Goal: Understand process/instructions

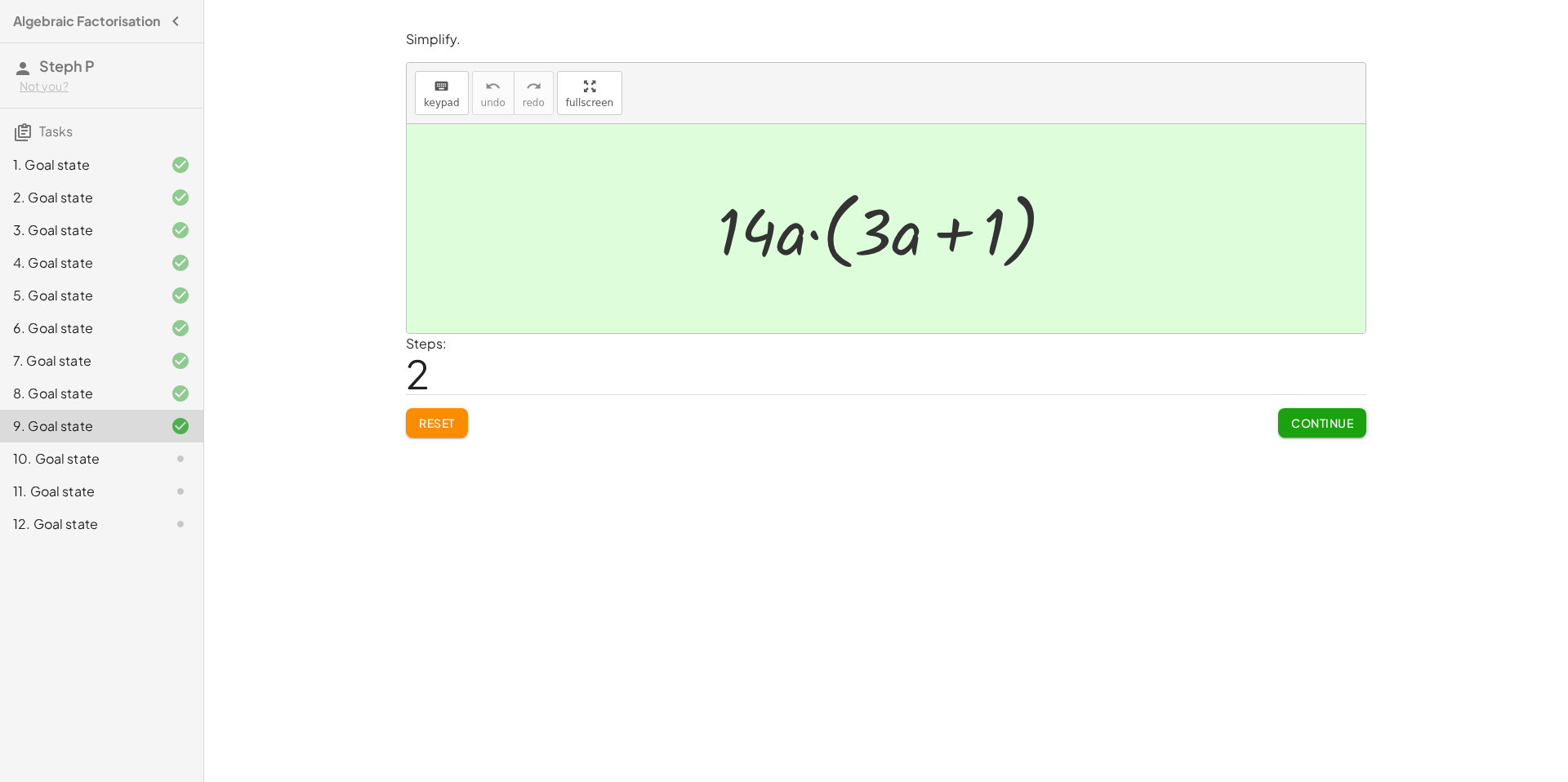
click at [109, 467] on div "10. Goal state" at bounding box center [79, 459] width 132 height 20
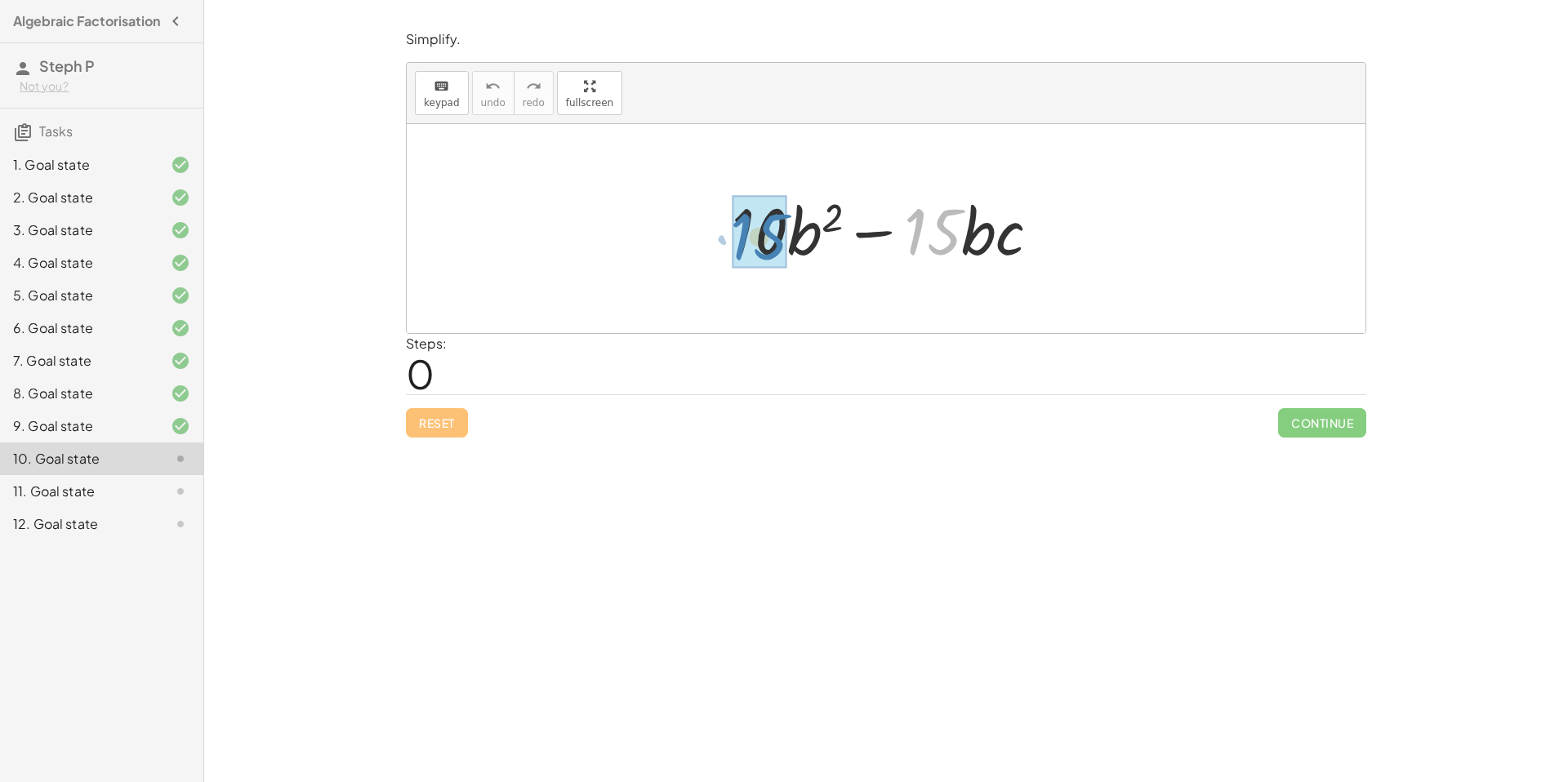
drag, startPoint x: 944, startPoint y: 232, endPoint x: 771, endPoint y: 236, distance: 173.0
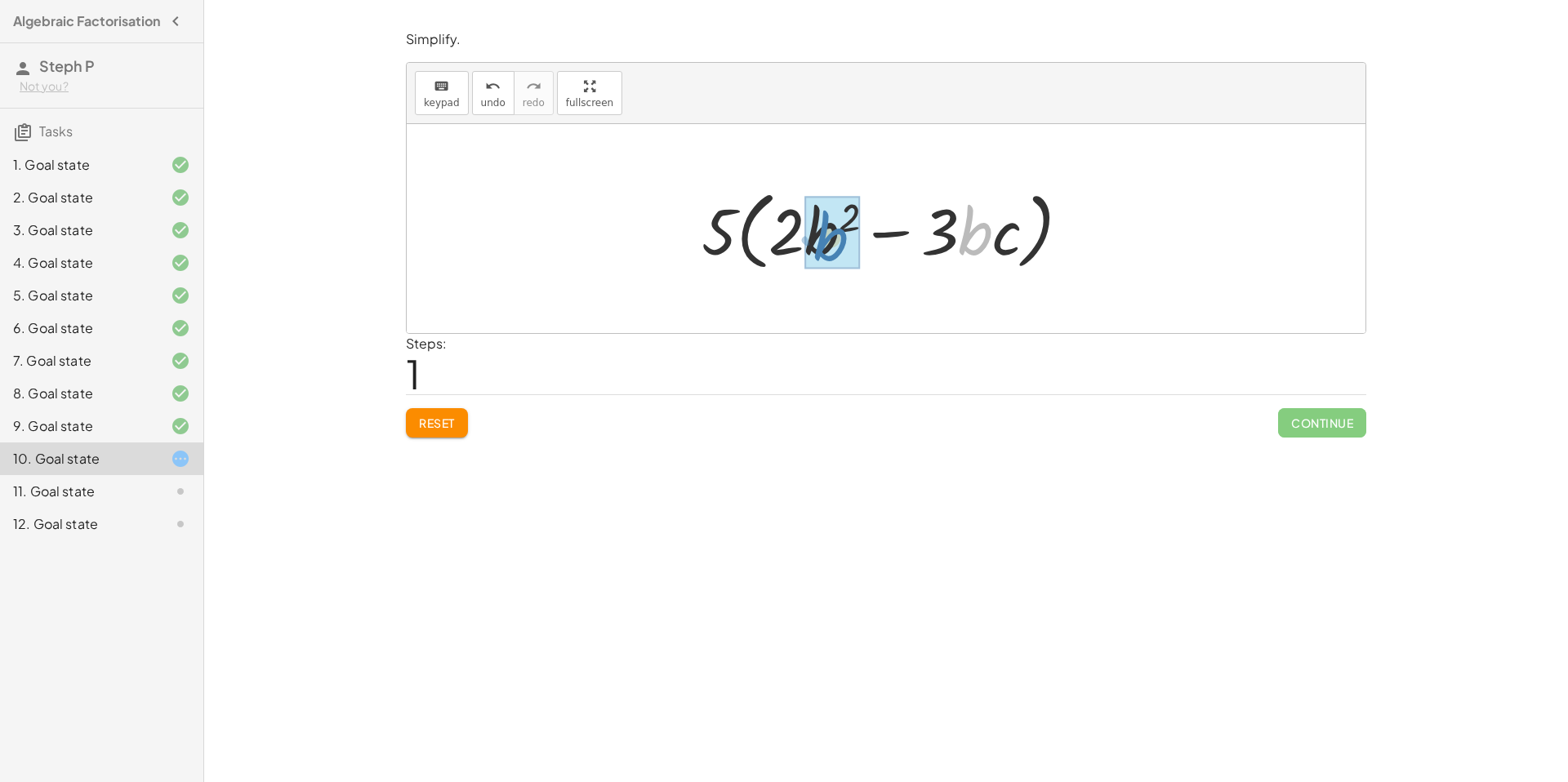
drag, startPoint x: 984, startPoint y: 237, endPoint x: 841, endPoint y: 242, distance: 143.1
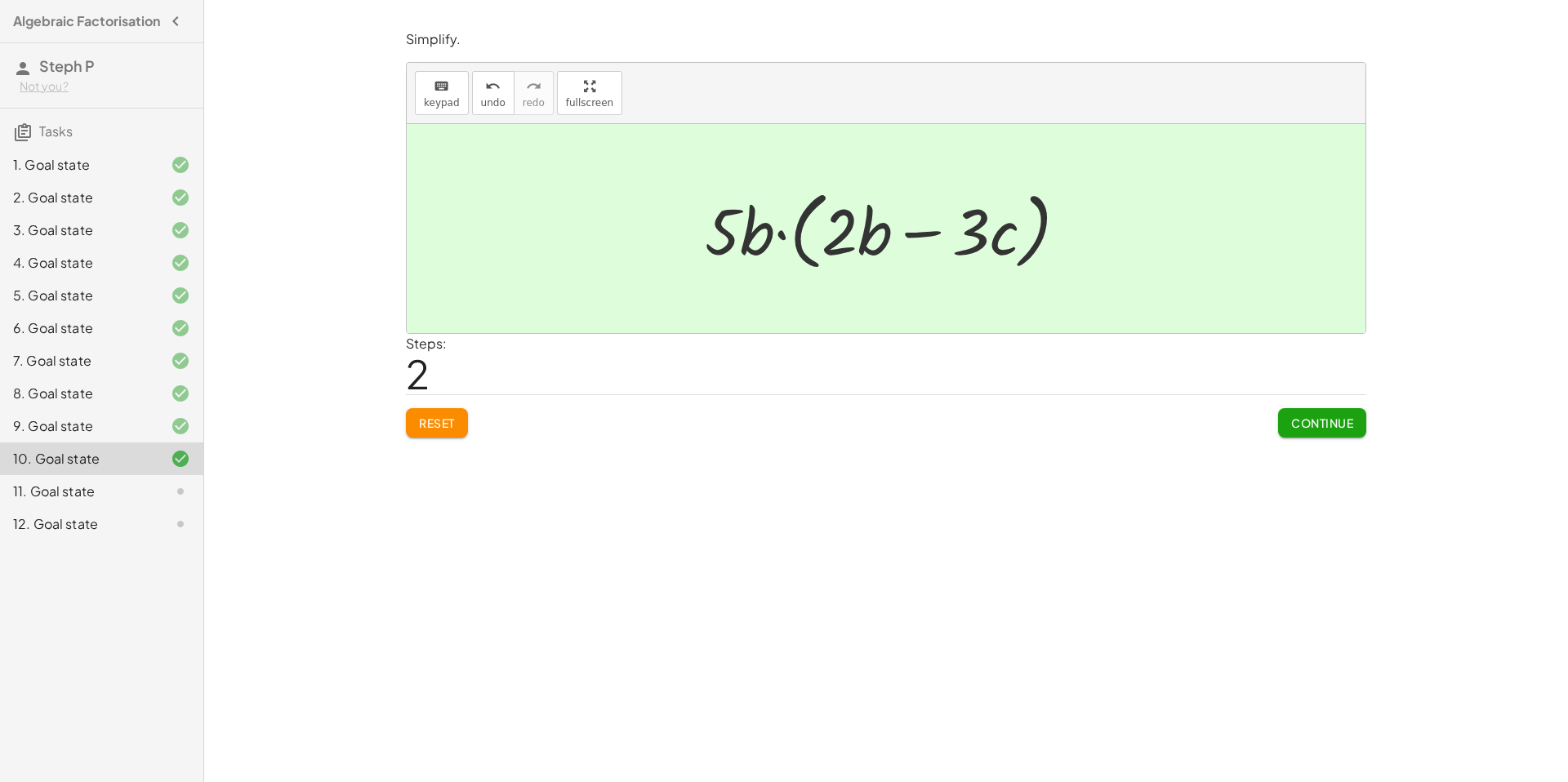
click at [148, 502] on div at bounding box center [167, 491] width 46 height 20
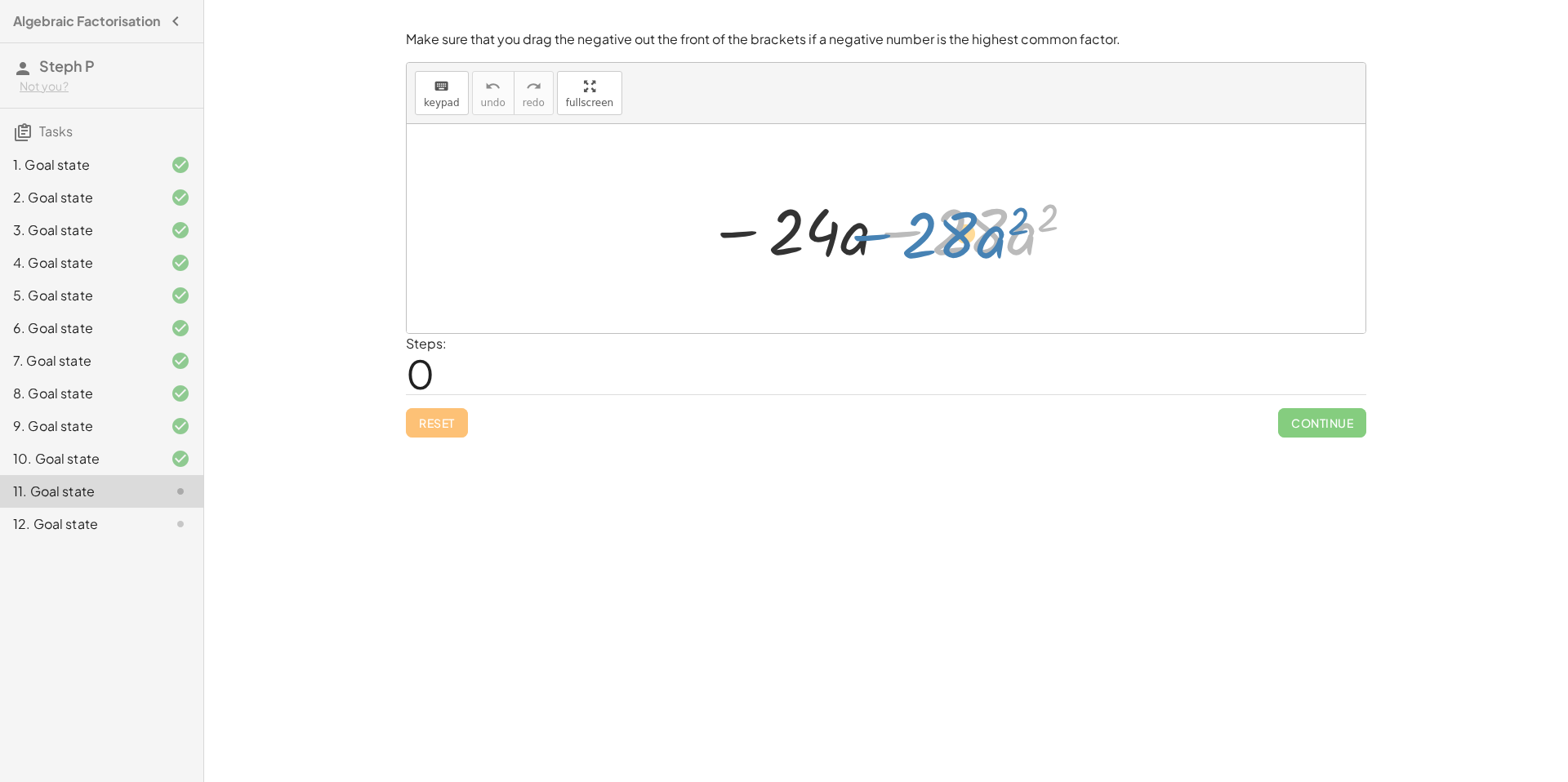
drag, startPoint x: 908, startPoint y: 238, endPoint x: 925, endPoint y: 244, distance: 18.0
click at [925, 244] on div at bounding box center [891, 229] width 385 height 84
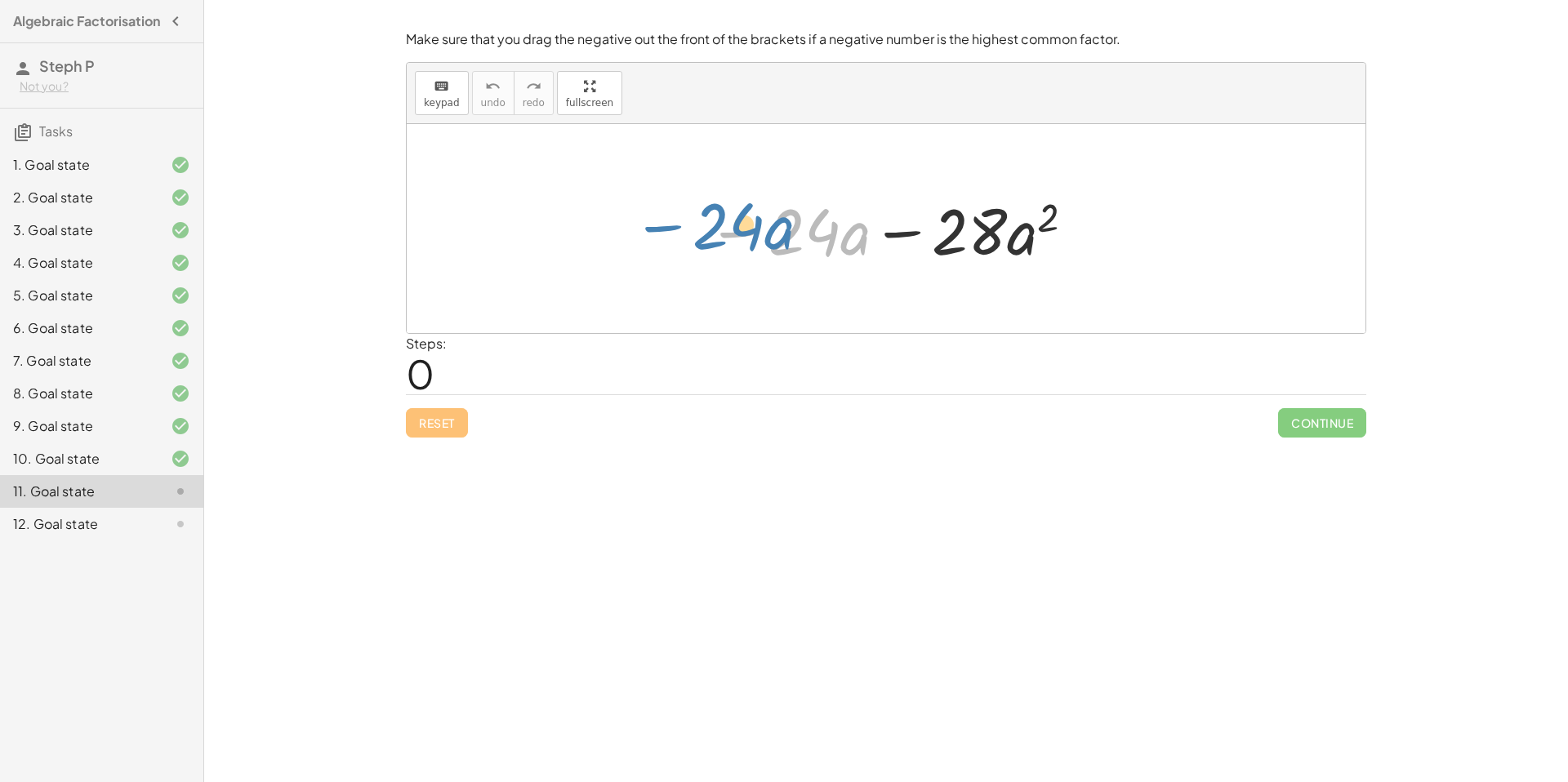
drag, startPoint x: 743, startPoint y: 232, endPoint x: 692, endPoint y: 224, distance: 51.6
click at [690, 224] on div "− · 24 · a − · 24 · a − · 28 · a 2" at bounding box center [885, 229] width 406 height 92
click at [748, 238] on div at bounding box center [891, 229] width 385 height 84
drag, startPoint x: 721, startPoint y: 234, endPoint x: 649, endPoint y: 240, distance: 72.2
click at [649, 240] on div "− · 24 · a − · 24 · a − · 28 · a 2" at bounding box center [886, 228] width 959 height 209
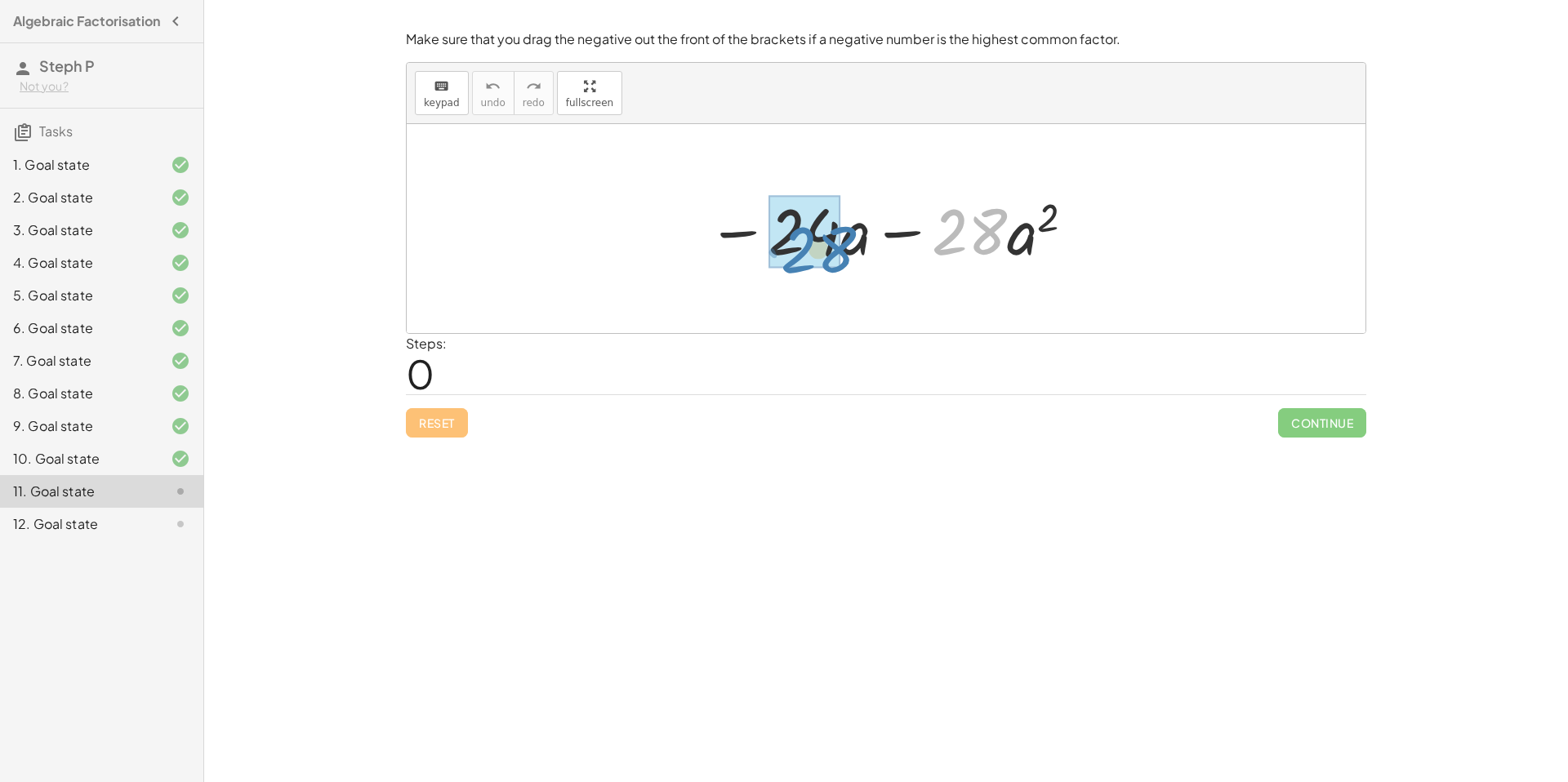
drag, startPoint x: 979, startPoint y: 224, endPoint x: 827, endPoint y: 239, distance: 152.7
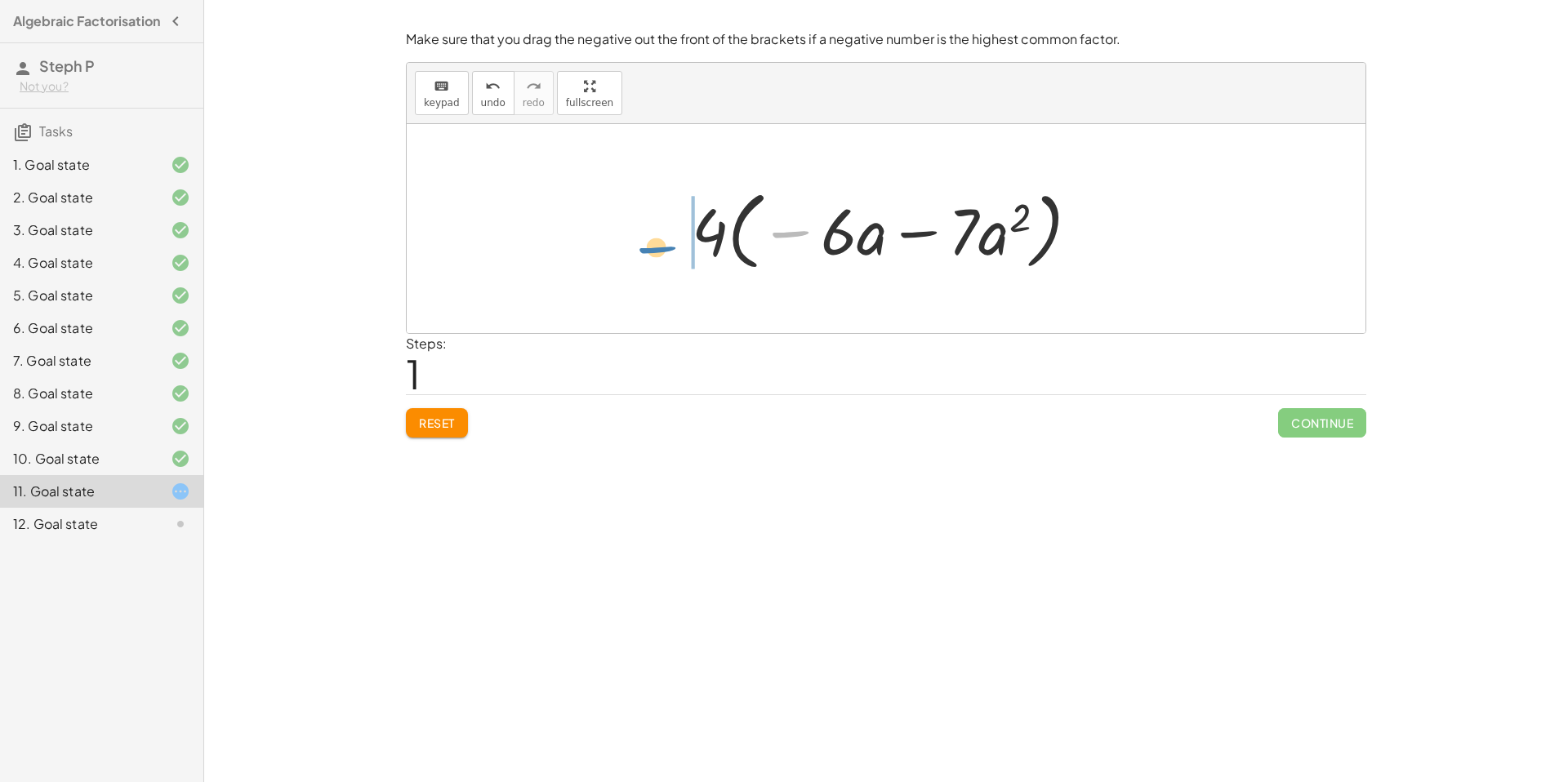
drag, startPoint x: 794, startPoint y: 238, endPoint x: 660, endPoint y: 253, distance: 134.8
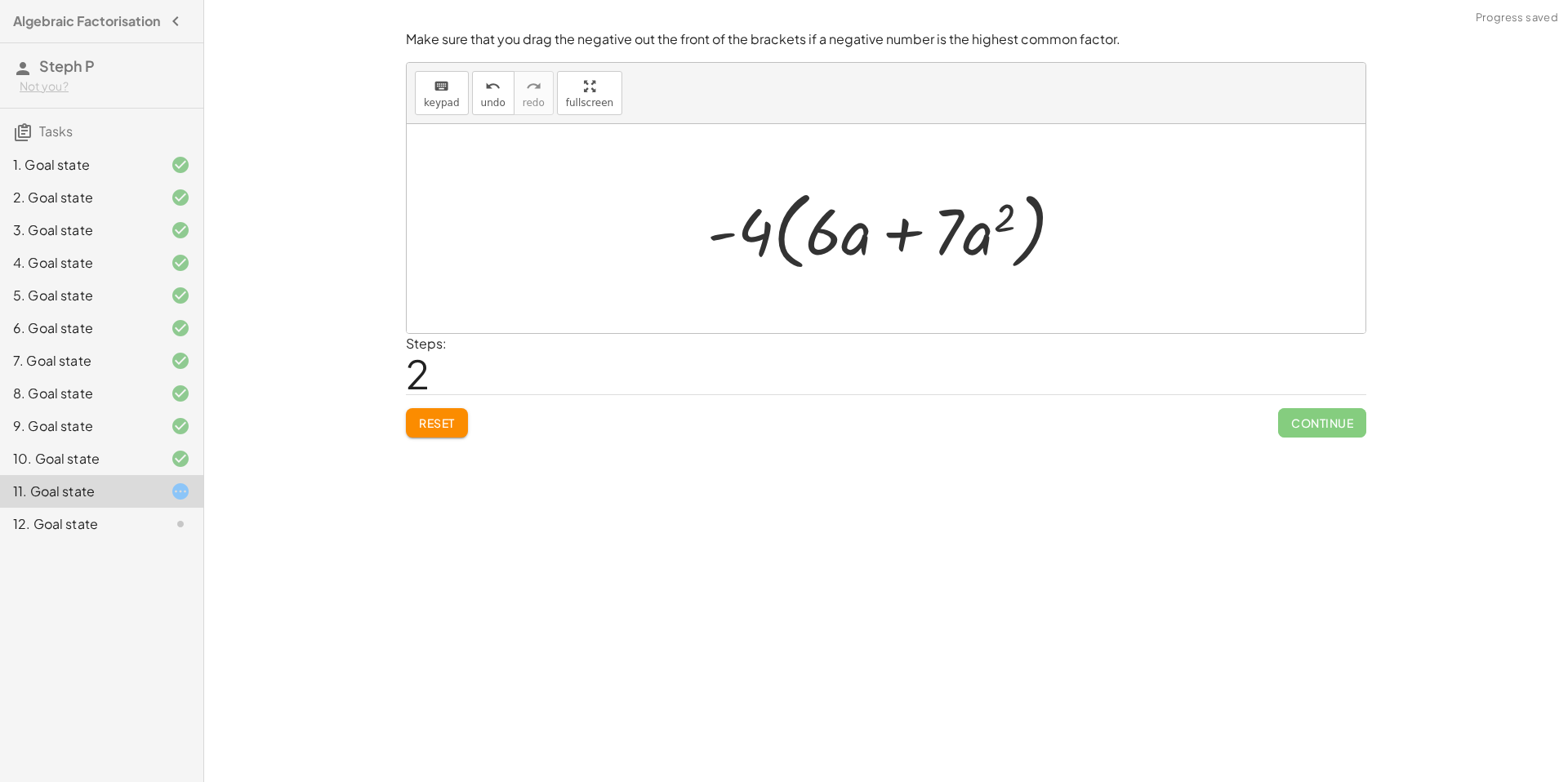
click at [856, 234] on div at bounding box center [891, 229] width 385 height 94
drag, startPoint x: 866, startPoint y: 243, endPoint x: 987, endPoint y: 238, distance: 121.1
drag, startPoint x: 1032, startPoint y: 232, endPoint x: 802, endPoint y: 237, distance: 230.1
click at [802, 237] on div at bounding box center [891, 229] width 364 height 94
drag, startPoint x: 977, startPoint y: 254, endPoint x: 857, endPoint y: 250, distance: 120.1
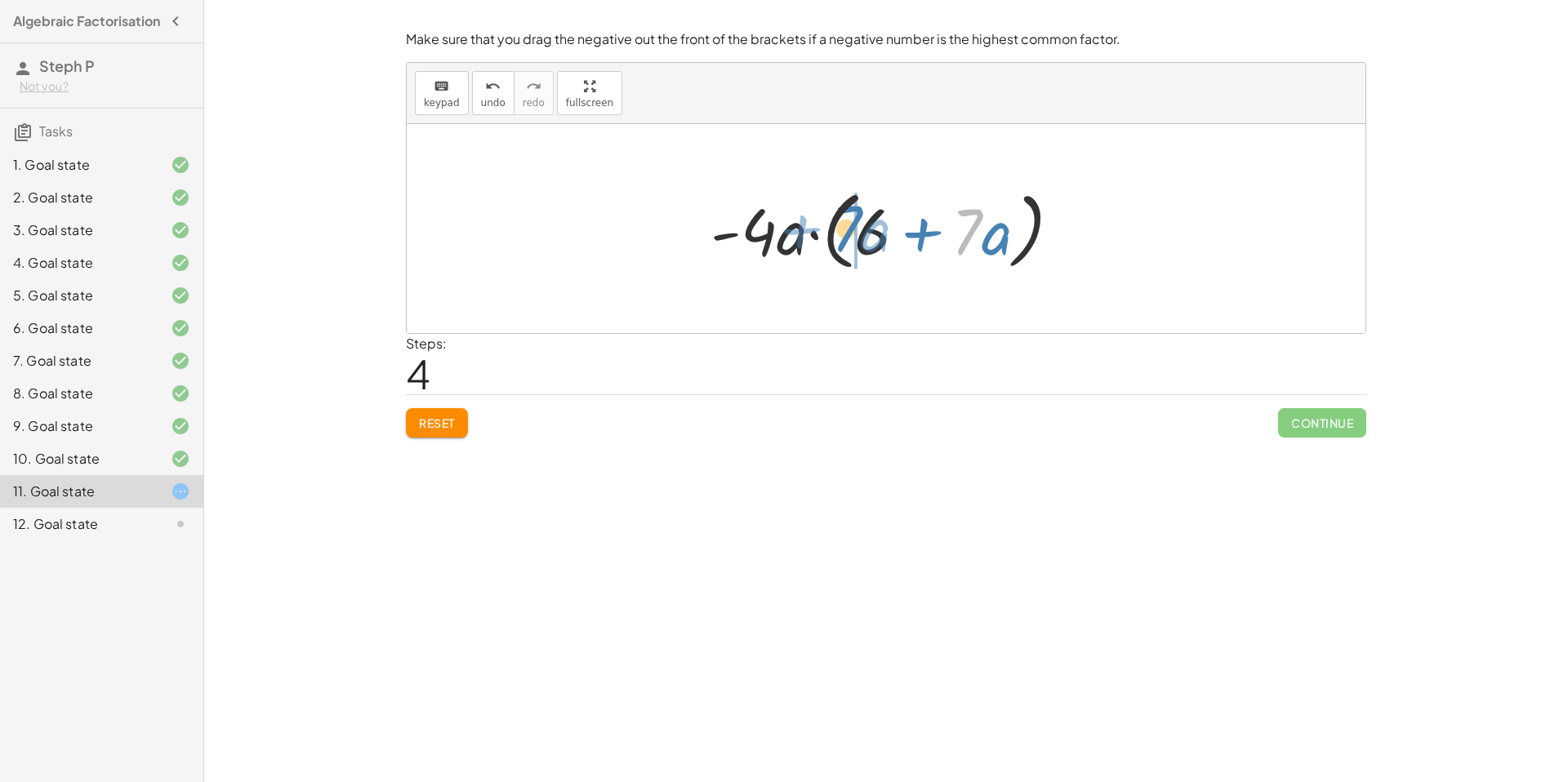
click at [857, 250] on div at bounding box center [892, 229] width 379 height 94
